Goal: Information Seeking & Learning: Find specific fact

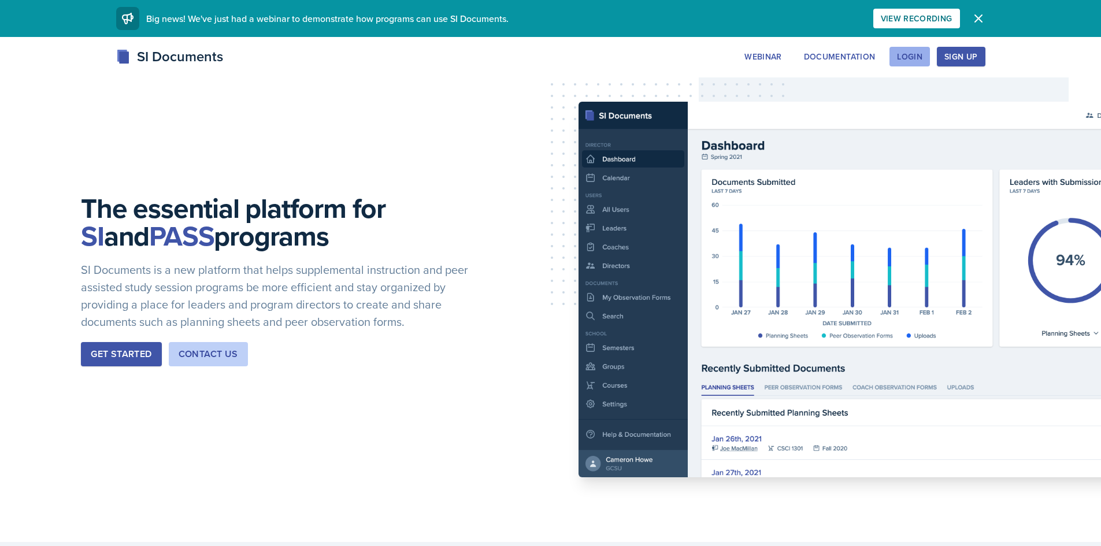
click at [912, 65] on button "Login" at bounding box center [909, 57] width 40 height 20
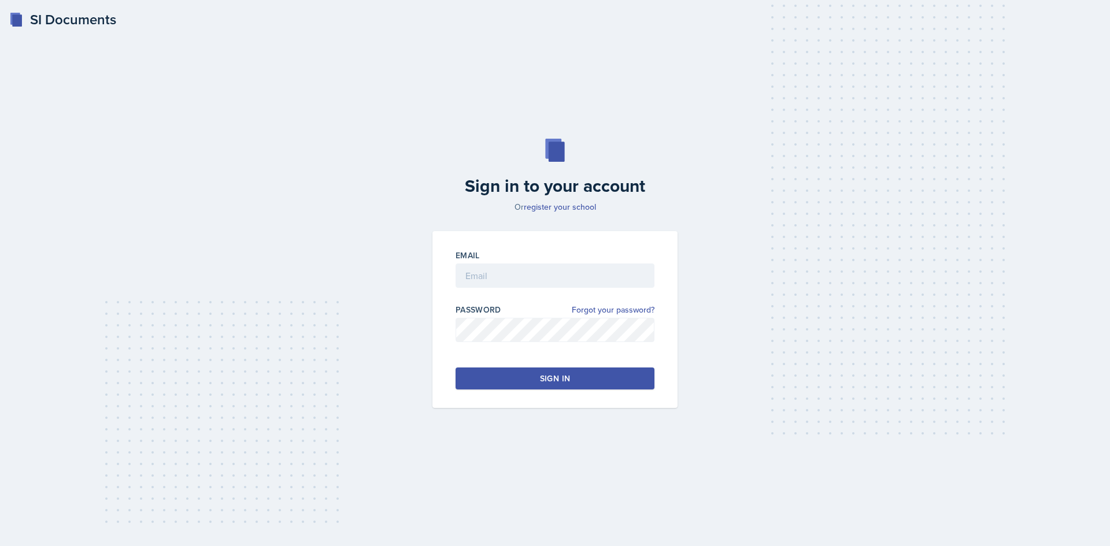
click at [507, 251] on div "Email" at bounding box center [554, 256] width 199 height 12
click at [513, 264] on input "email" at bounding box center [554, 276] width 199 height 24
type input "[EMAIL_ADDRESS][DOMAIN_NAME]"
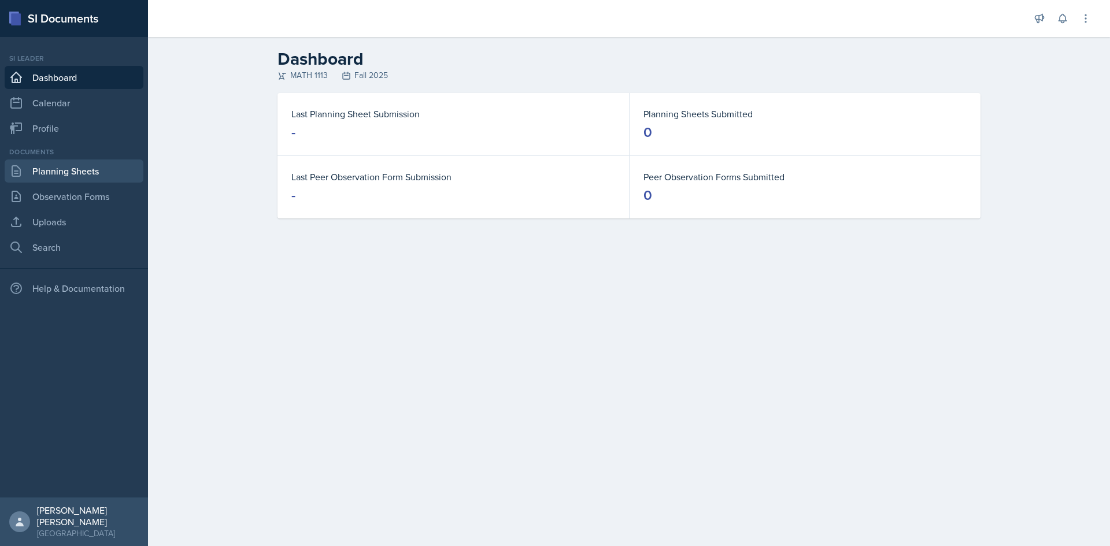
click at [115, 166] on link "Planning Sheets" at bounding box center [74, 171] width 139 height 23
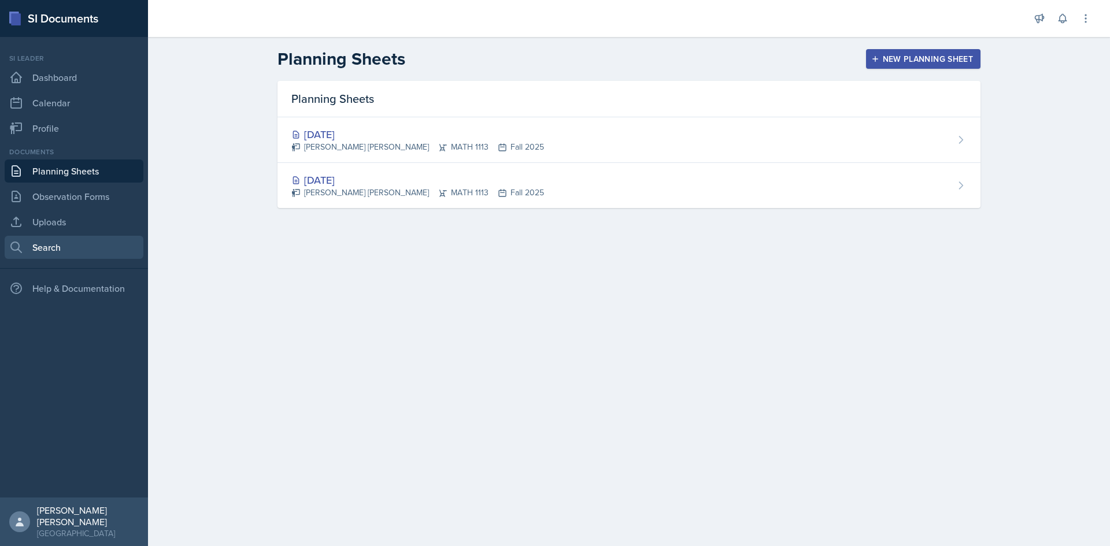
click at [71, 236] on link "Search" at bounding box center [74, 247] width 139 height 23
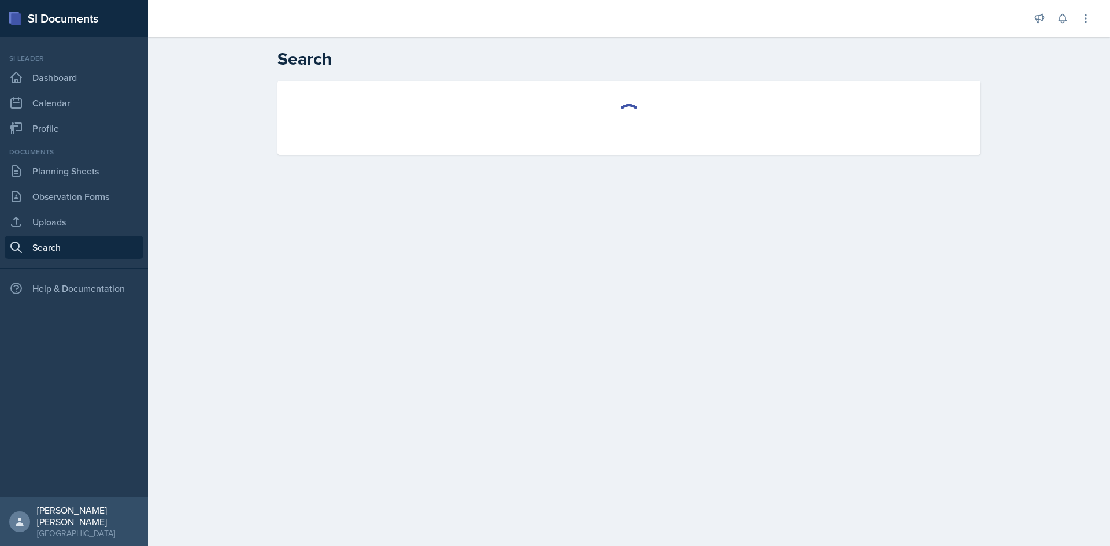
select select "all"
select select "1"
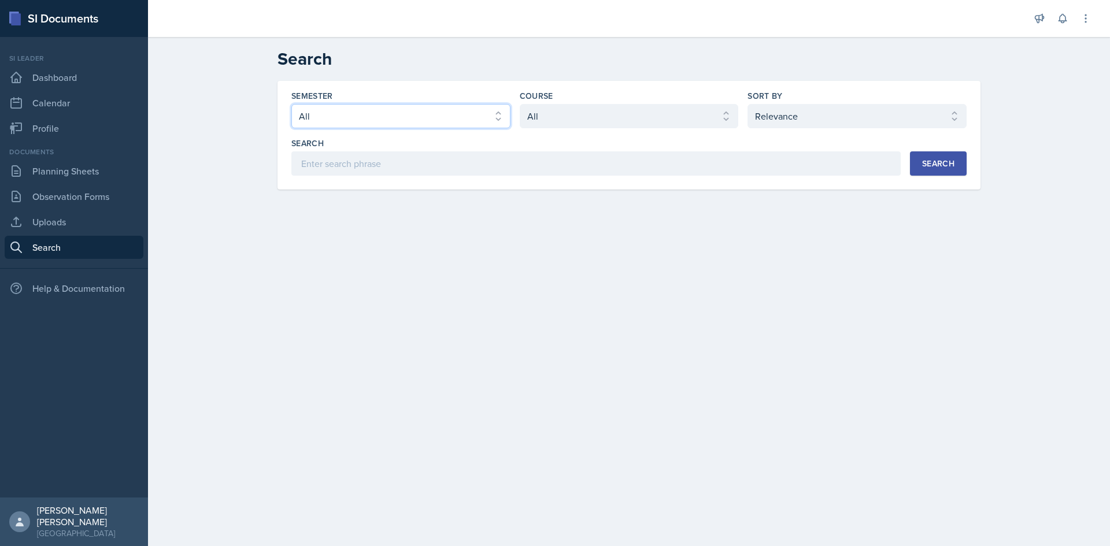
click at [422, 113] on select "Select semester All Fall 2025 Summer 2025 Spring 2025 Fall 2024 Summer 2024 Spr…" at bounding box center [400, 116] width 219 height 24
click at [291, 104] on select "Select semester All Fall 2025 Summer 2025 Spring 2025 Fall 2024 Summer 2024 Spr…" at bounding box center [400, 116] width 219 height 24
click at [468, 116] on select "Select semester All Fall 2025 Summer 2025 Spring 2025 Fall 2024 Summer 2024 Spr…" at bounding box center [400, 116] width 219 height 24
select select "a8ed5ca7-d3a3-44eb-ad59-ceca828f7d72"
click at [291, 104] on select "Select semester All Fall 2025 Summer 2025 Spring 2025 Fall 2024 Summer 2024 Spr…" at bounding box center [400, 116] width 219 height 24
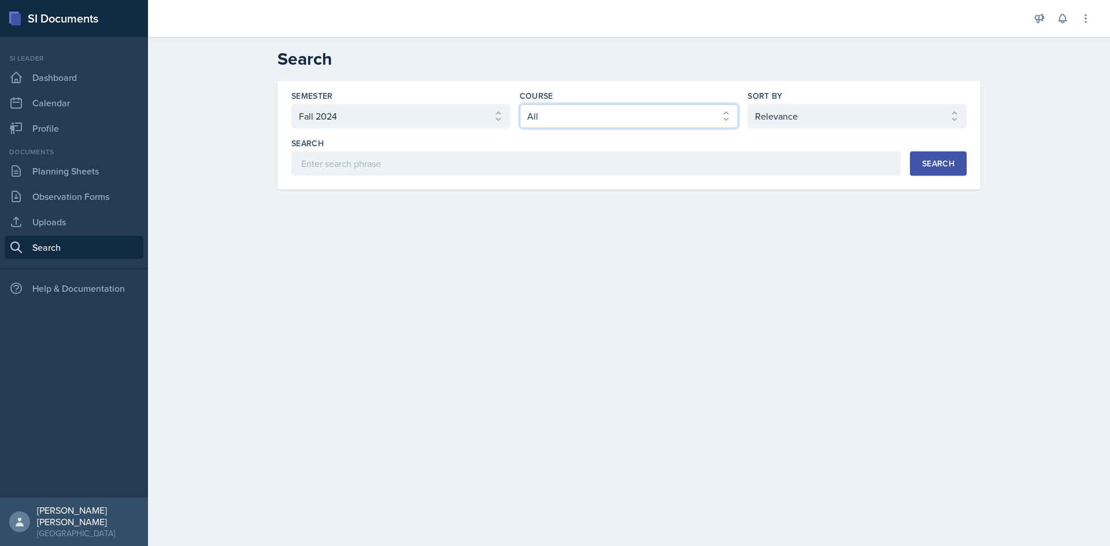
click at [522, 107] on select "Select course All ACCT 2101 ACCT 2102 ACCT 4050 ANTH 1102 ANTH 3301 ARCH 1000 A…" at bounding box center [629, 116] width 219 height 24
select select "3c4b3565-585b-46e2-bb66-4719410f632f"
click at [520, 104] on select "Select course All ACCT 2101 ACCT 2102 ACCT 4050 ANTH 1102 ANTH 3301 ARCH 1000 A…" at bounding box center [629, 116] width 219 height 24
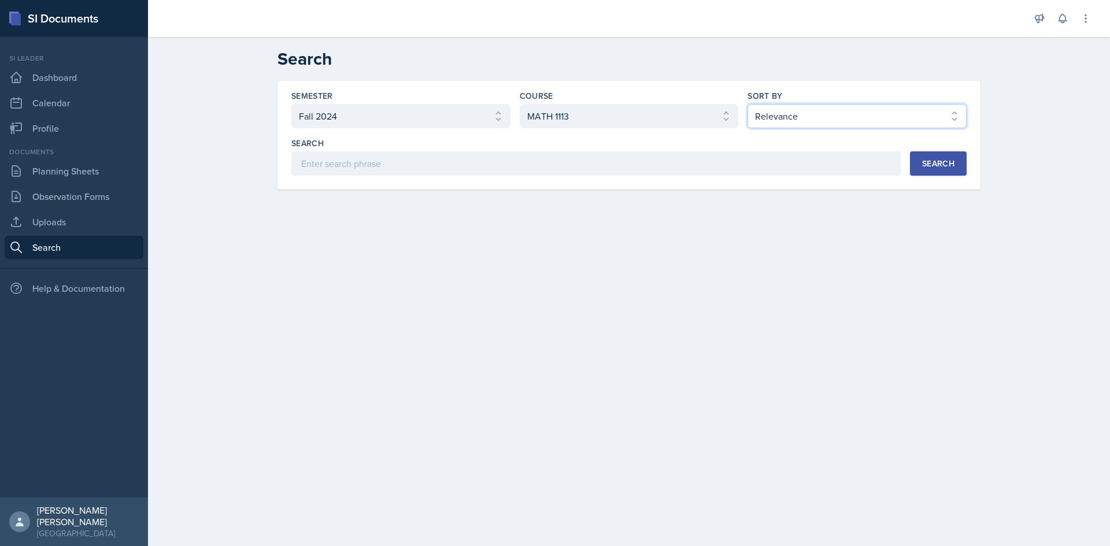
click at [800, 122] on select "Select sort by Relevance Document Date (Asc) Document Date (Desc)" at bounding box center [856, 116] width 219 height 24
click at [747, 104] on select "Select sort by Relevance Document Date (Asc) Document Date (Desc)" at bounding box center [856, 116] width 219 height 24
click at [917, 154] on button "Search" at bounding box center [938, 163] width 57 height 24
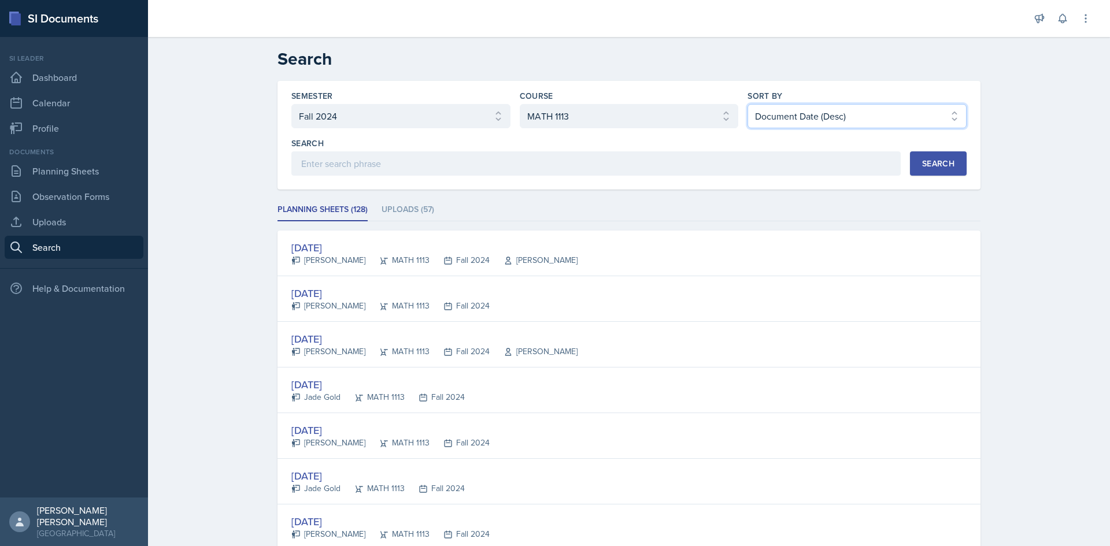
click at [918, 123] on select "Select sort by Relevance Document Date (Asc) Document Date (Desc)" at bounding box center [856, 116] width 219 height 24
select select "2"
click at [747, 104] on select "Select sort by Relevance Document Date (Asc) Document Date (Desc)" at bounding box center [856, 116] width 219 height 24
click at [903, 157] on div "Search Search" at bounding box center [628, 157] width 675 height 38
click at [913, 153] on button "Search" at bounding box center [938, 163] width 57 height 24
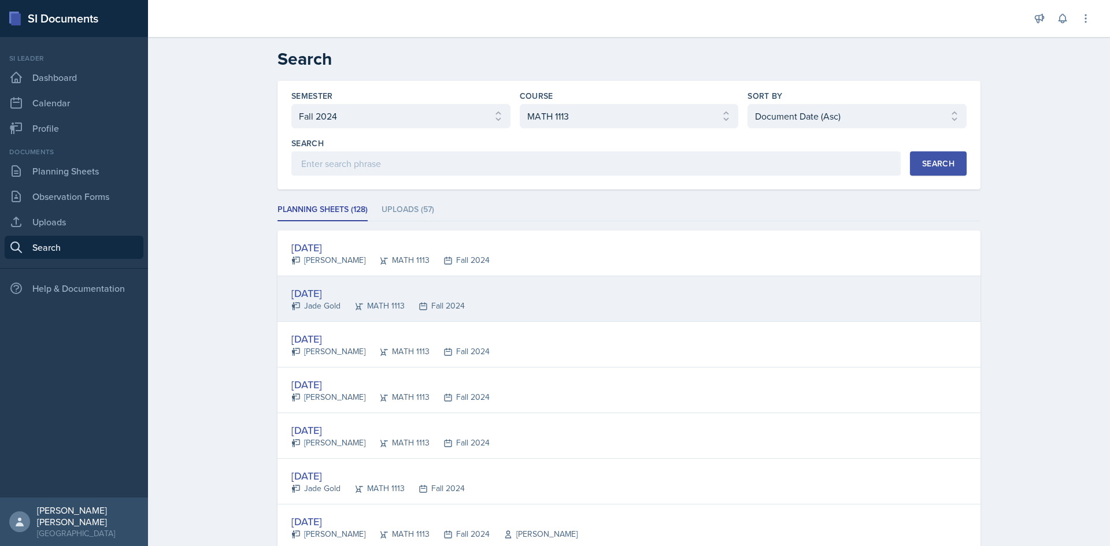
click at [477, 317] on div "[DATE] [PERSON_NAME] MATH 1113 Fall 2024" at bounding box center [628, 299] width 703 height 46
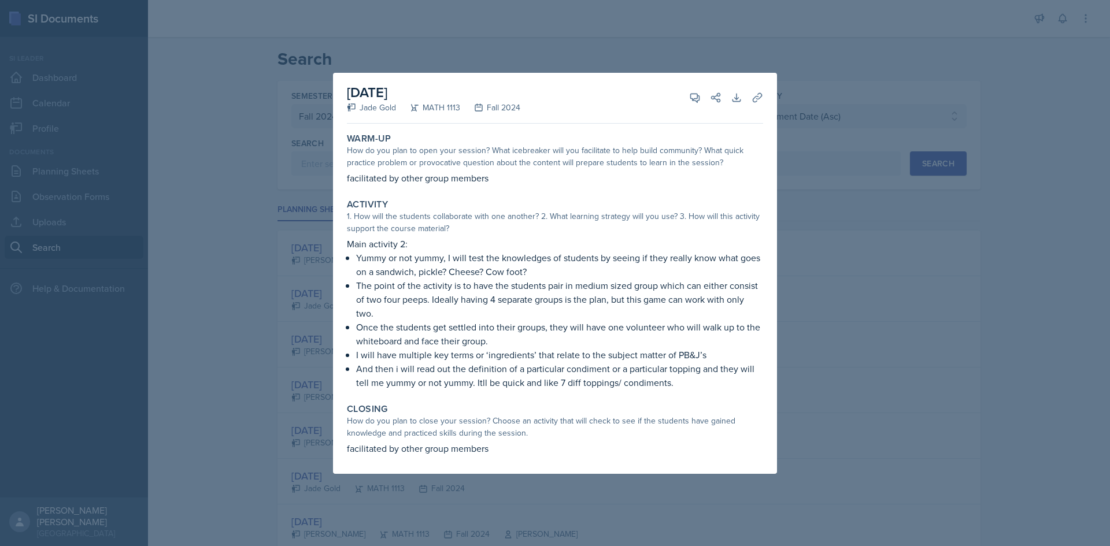
click at [292, 283] on div at bounding box center [555, 273] width 1110 height 546
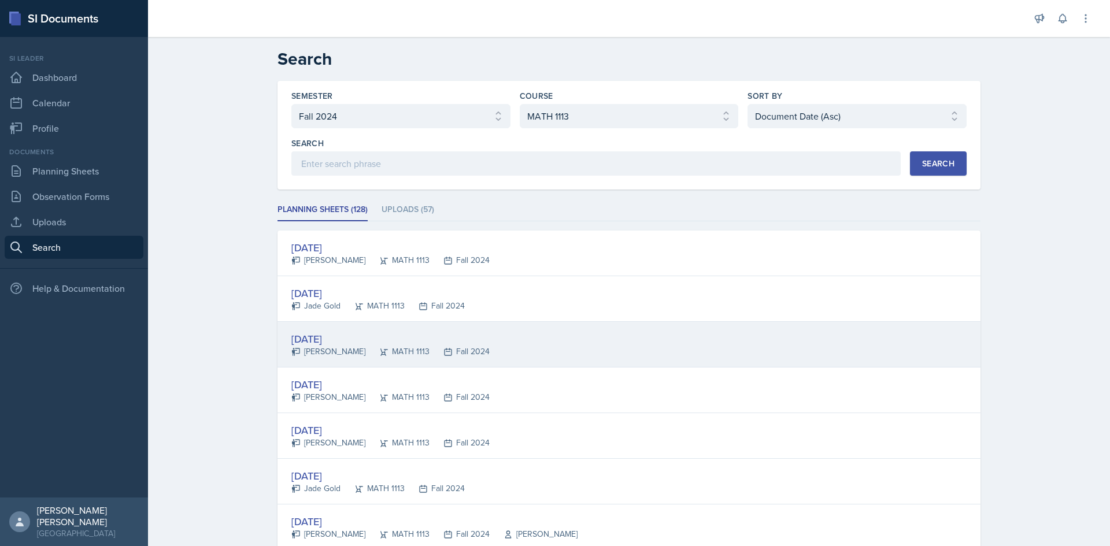
click at [342, 325] on div "[DATE] [PERSON_NAME] MATH 1113 Fall 2024" at bounding box center [628, 345] width 703 height 46
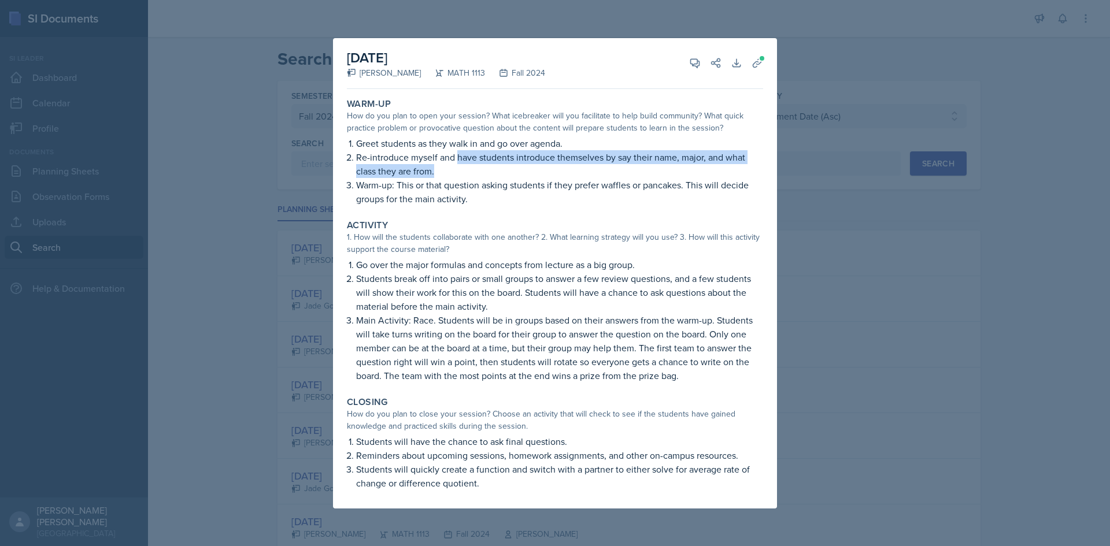
drag, startPoint x: 455, startPoint y: 154, endPoint x: 476, endPoint y: 168, distance: 24.5
click at [476, 168] on p "Re-introduce myself and have students introduce themselves by say their name, m…" at bounding box center [559, 164] width 407 height 28
copy p "have students introduce themselves by say their name, major, and what class the…"
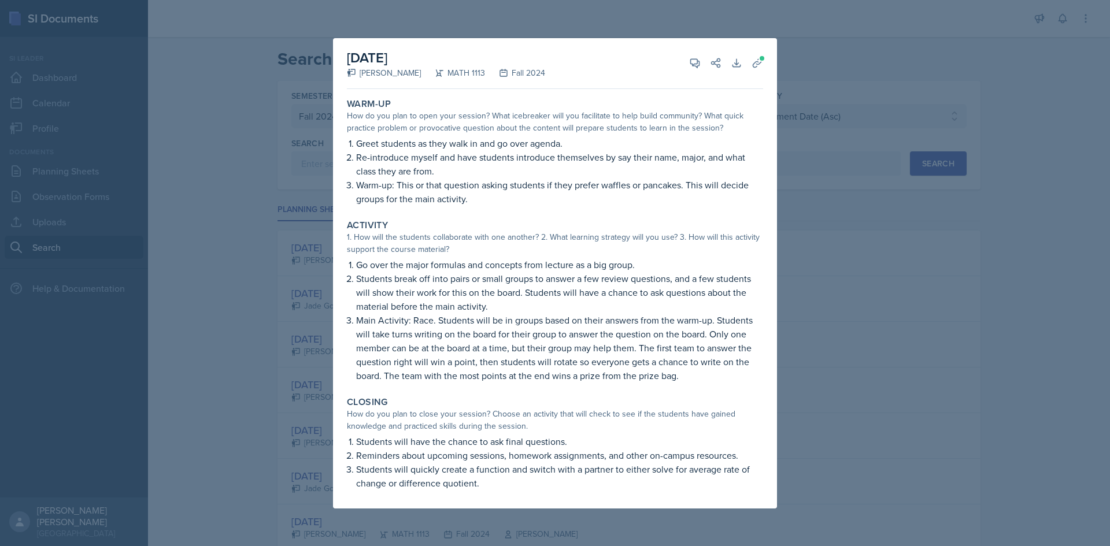
click at [455, 210] on div "Warm-Up How do you plan to open your session? What icebreaker will you facilita…" at bounding box center [554, 152] width 425 height 117
click at [766, 61] on button "Uploads" at bounding box center [757, 63] width 21 height 21
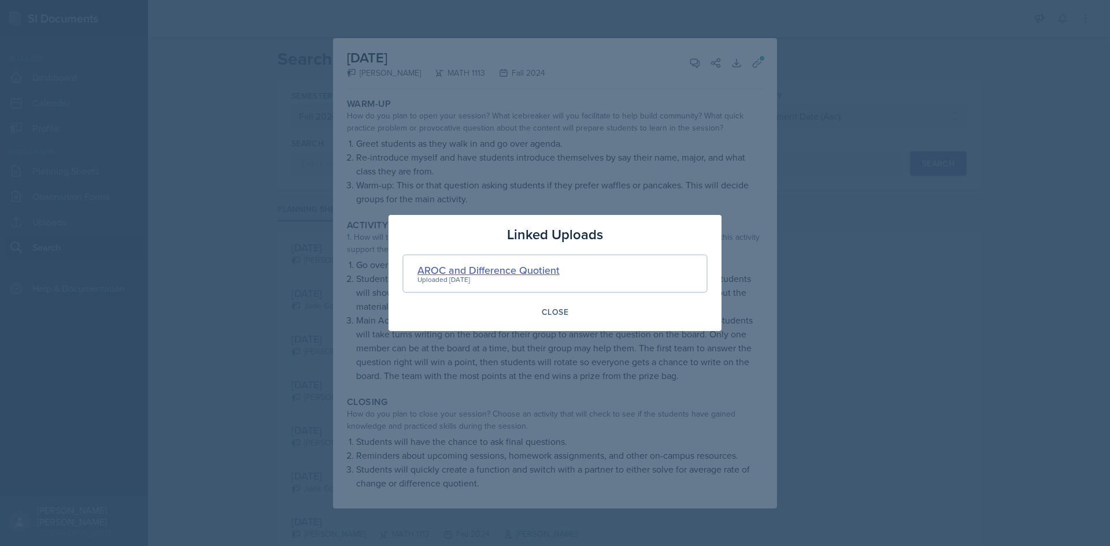
click at [484, 268] on div "AROC and Difference Quotient" at bounding box center [488, 270] width 142 height 16
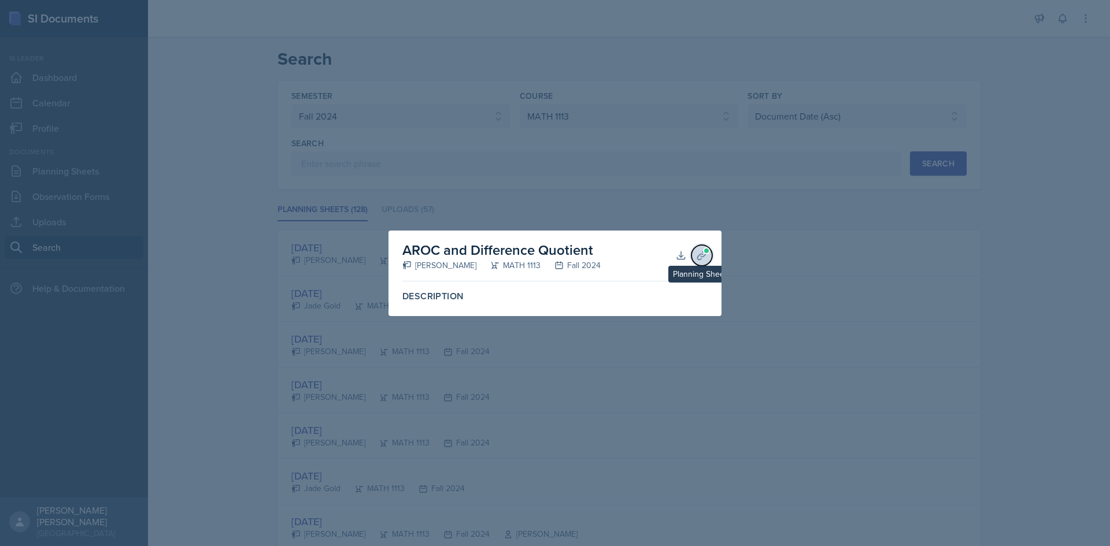
click at [709, 262] on button "Planning Sheets" at bounding box center [701, 255] width 21 height 21
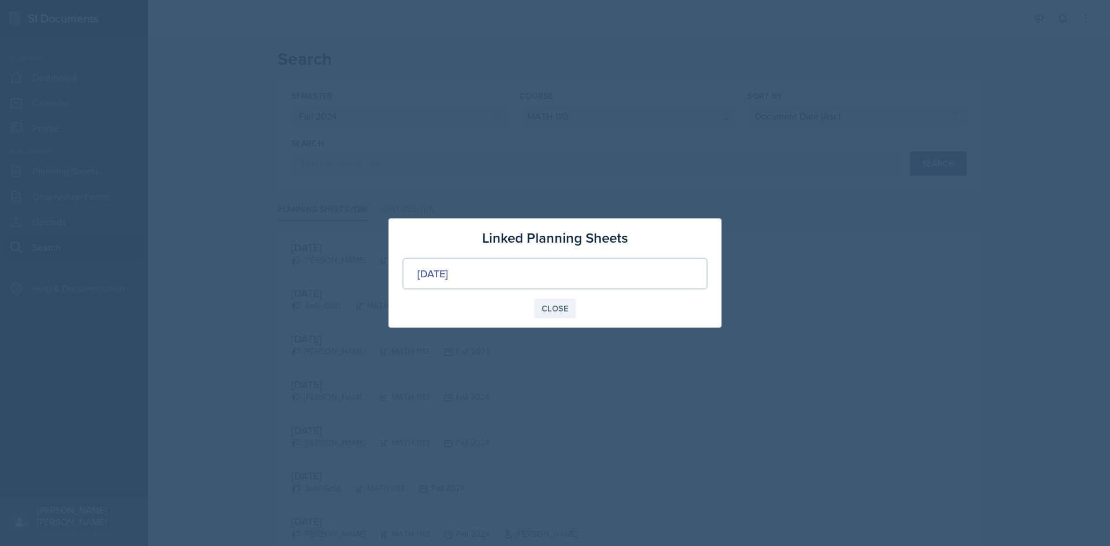
click at [565, 318] on button "Close" at bounding box center [555, 309] width 42 height 20
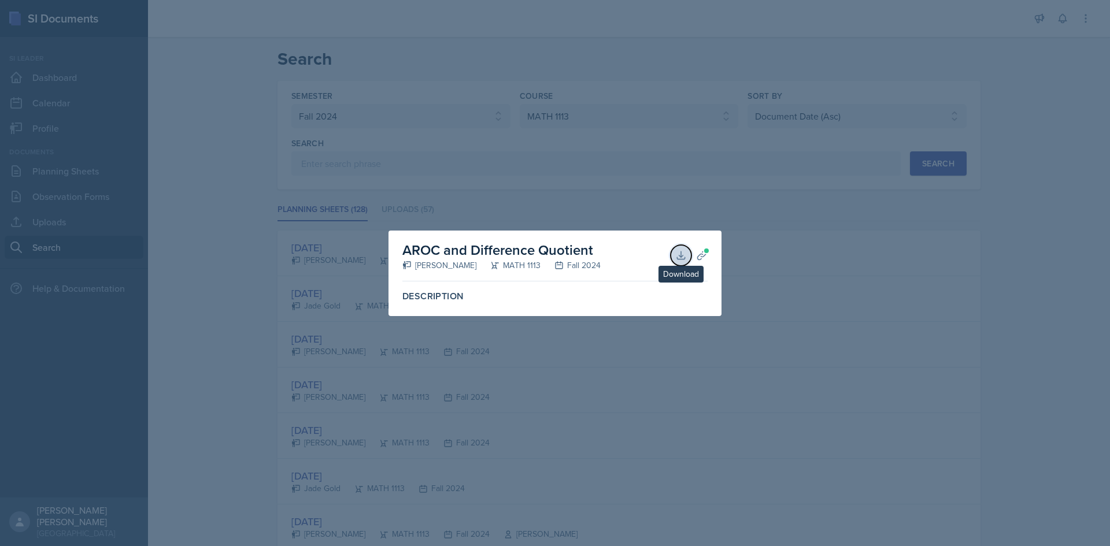
click at [676, 257] on icon at bounding box center [681, 256] width 12 height 12
